Goal: Task Accomplishment & Management: Manage account settings

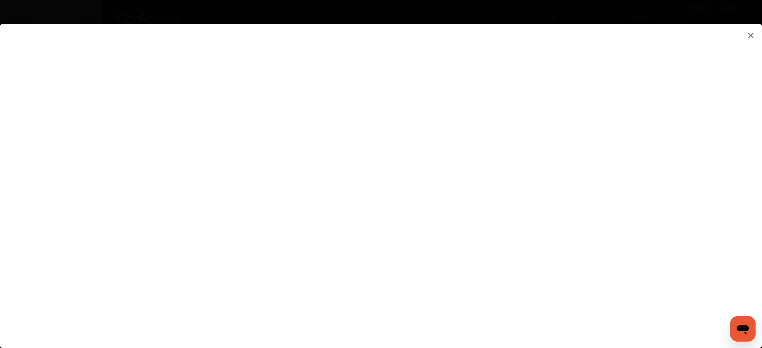
click at [506, 245] on flutter-view at bounding box center [381, 178] width 762 height 308
type input "**********"
click at [631, 206] on flutter-view "**********" at bounding box center [381, 178] width 762 height 308
click at [469, 177] on flutter-view at bounding box center [381, 178] width 762 height 308
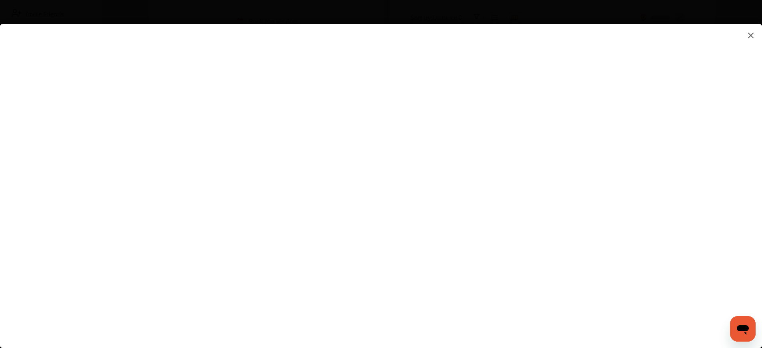
click at [632, 198] on flutter-view at bounding box center [381, 178] width 762 height 308
click at [750, 35] on img at bounding box center [751, 35] width 10 height 10
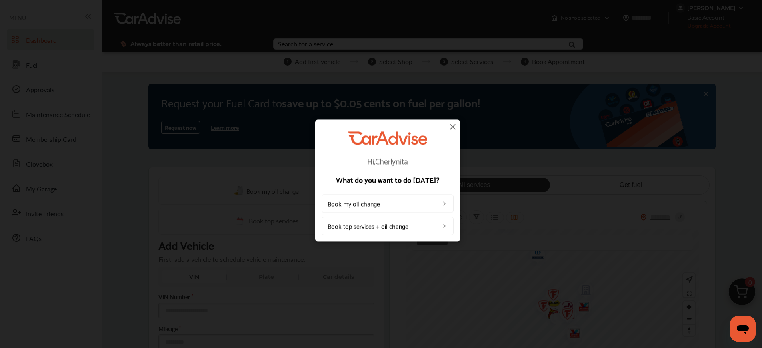
click at [450, 128] on img at bounding box center [453, 127] width 10 height 10
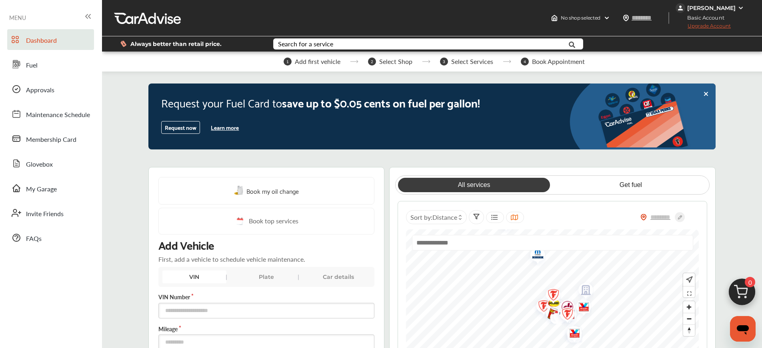
click at [740, 4] on div "[PERSON_NAME]" at bounding box center [710, 8] width 70 height 10
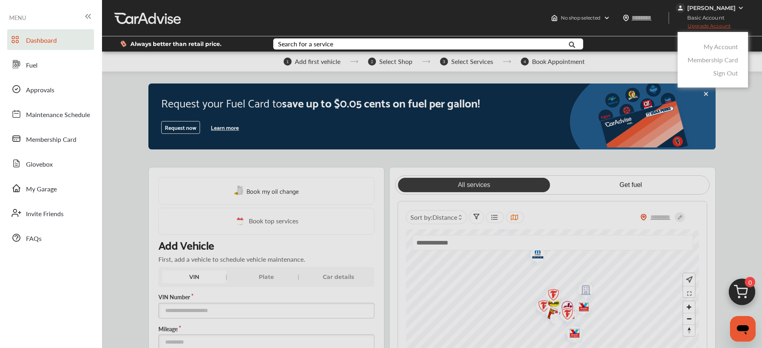
click at [707, 62] on link "Membership Card" at bounding box center [712, 59] width 50 height 9
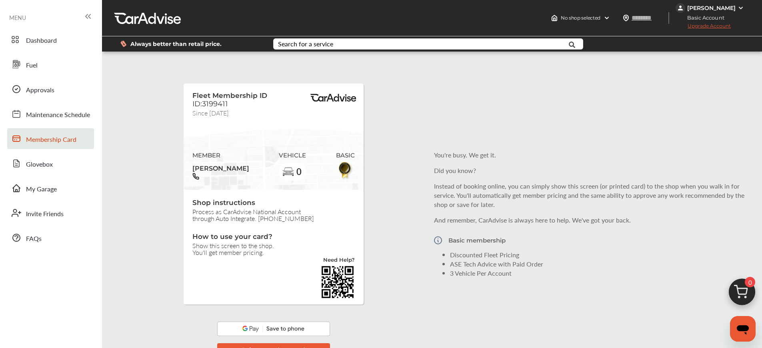
click at [704, 27] on span "Upgrade Account" at bounding box center [702, 28] width 55 height 10
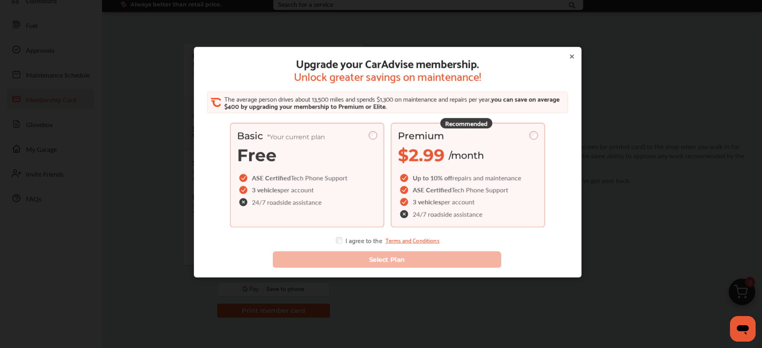
scroll to position [80, 0]
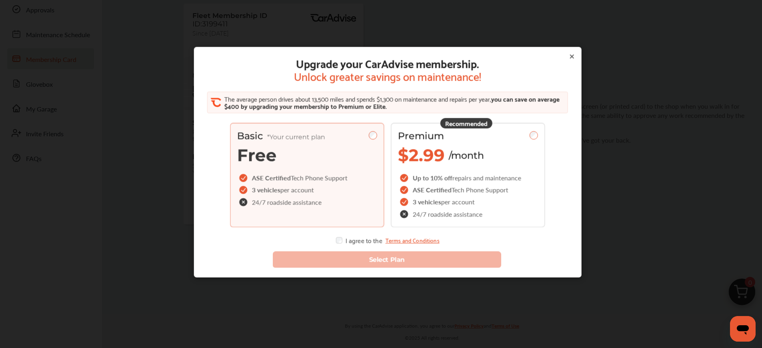
click at [568, 56] on icon at bounding box center [571, 57] width 6 height 6
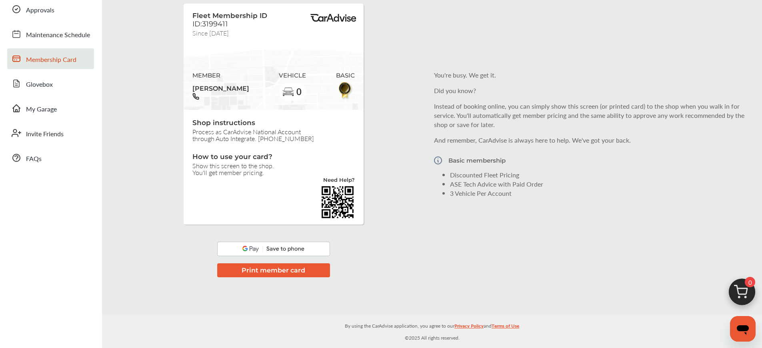
click at [300, 271] on button "Print member card" at bounding box center [273, 270] width 113 height 14
click at [270, 263] on button "Print member card" at bounding box center [273, 270] width 113 height 14
